Goal: Submit feedback/report problem

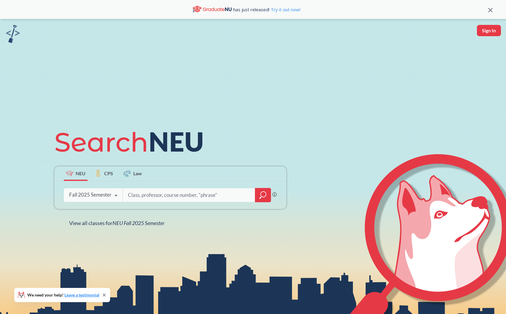
scroll to position [110, 0]
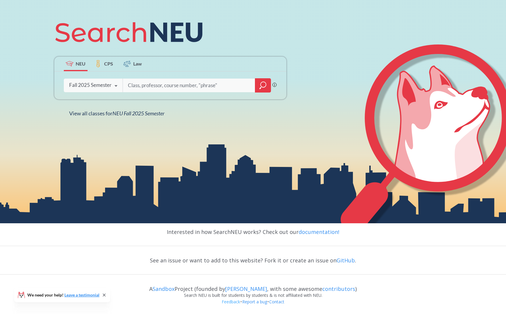
click at [224, 302] on link "Feedback" at bounding box center [230, 302] width 19 height 6
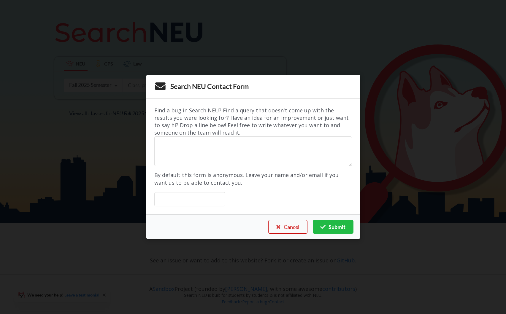
click at [287, 226] on button "Cancel" at bounding box center [287, 227] width 39 height 14
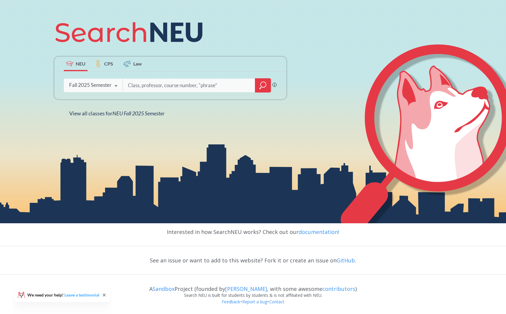
click at [79, 295] on link "Leave a testimonial" at bounding box center [81, 294] width 35 height 5
click at [252, 304] on link "Report a bug" at bounding box center [255, 302] width 26 height 6
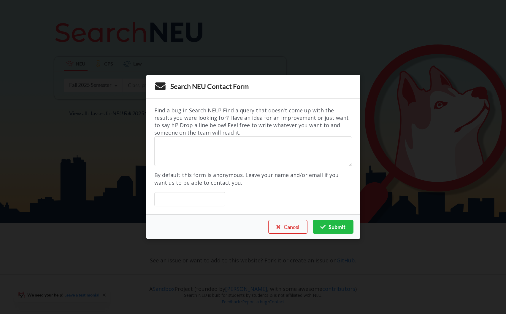
click at [408, 203] on div "Search NEU Contact Form Find a bug in Search NEU? Find a query that doesn't com…" at bounding box center [253, 157] width 506 height 314
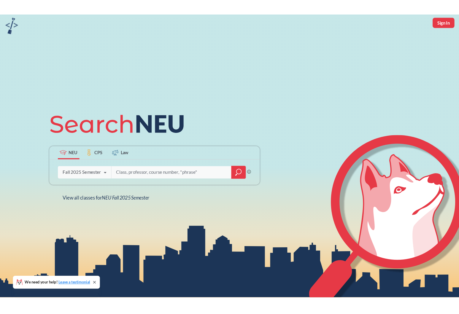
scroll to position [0, 0]
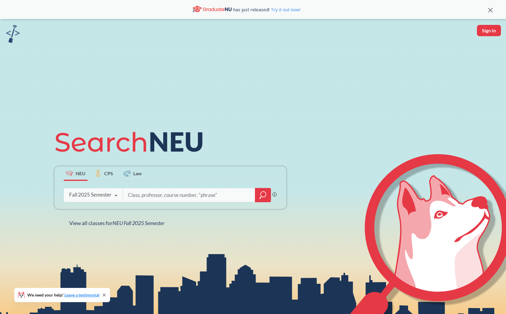
click at [390, 250] on icon at bounding box center [429, 250] width 177 height 192
click at [86, 294] on link "Leave a testimonial" at bounding box center [81, 294] width 35 height 5
click at [264, 195] on icon "magnifying glass" at bounding box center [262, 195] width 7 height 8
